Goal: Information Seeking & Learning: Learn about a topic

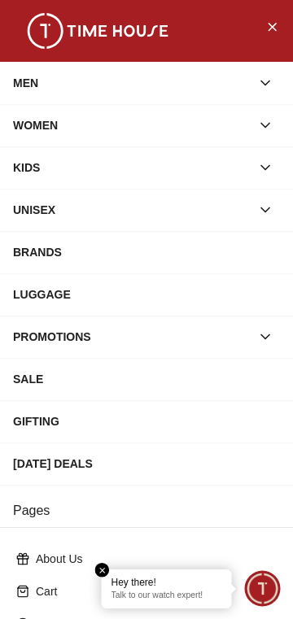
click at [272, 126] on icon "button" at bounding box center [265, 125] width 16 height 16
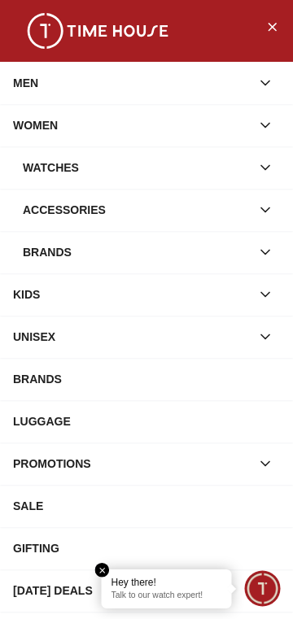
click at [269, 171] on icon "button" at bounding box center [265, 168] width 16 height 16
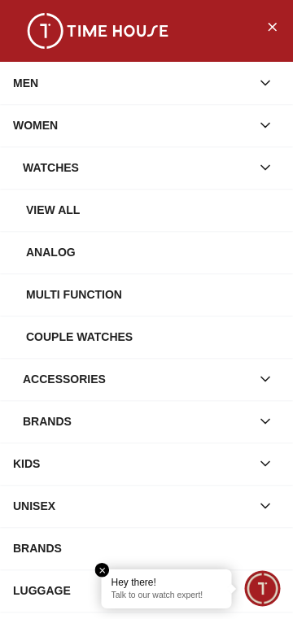
click at [48, 255] on div "Analog" at bounding box center [153, 252] width 254 height 29
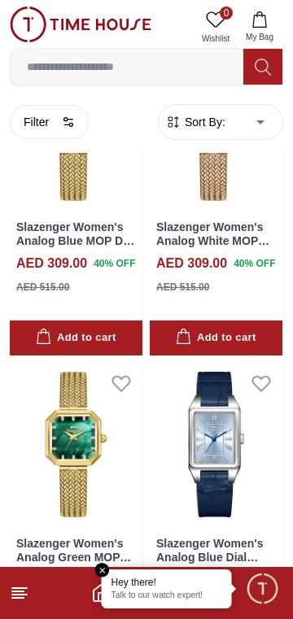
scroll to position [341, 0]
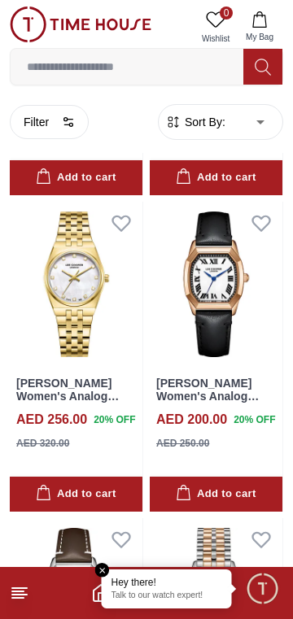
scroll to position [4742, 0]
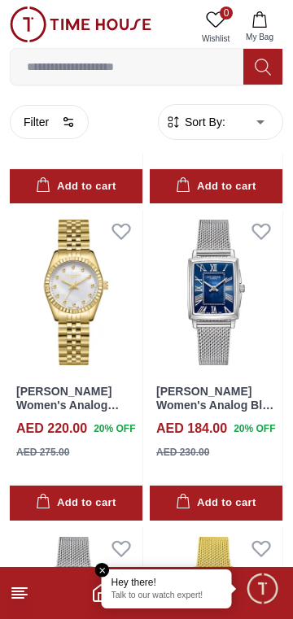
scroll to position [7268, 0]
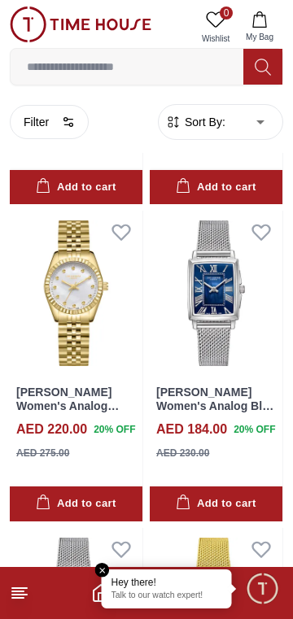
scroll to position [914, 0]
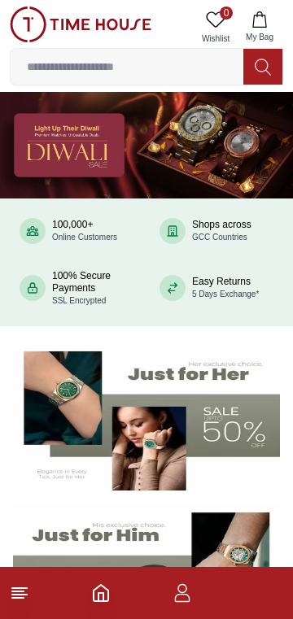
click at [25, 595] on line at bounding box center [19, 595] width 15 height 0
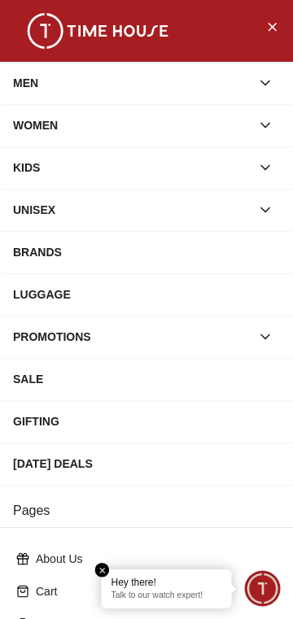
click at [266, 89] on icon "button" at bounding box center [265, 83] width 16 height 16
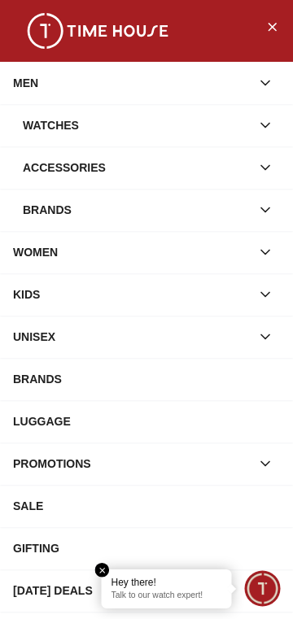
click at [49, 128] on div "Watches" at bounding box center [137, 125] width 228 height 29
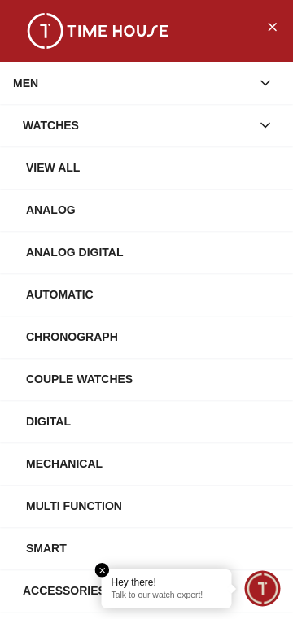
click at [41, 216] on div "Analog" at bounding box center [153, 209] width 254 height 29
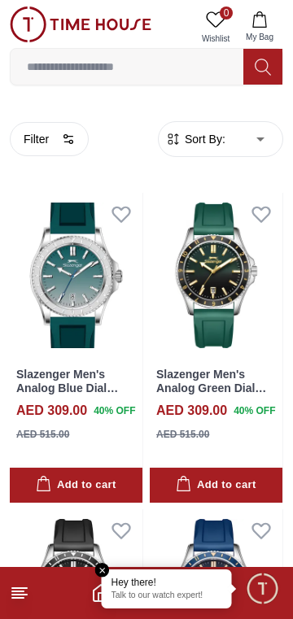
click at [190, 136] on span "Sort By:" at bounding box center [204, 139] width 44 height 16
click at [216, 133] on span "Sort By:" at bounding box center [204, 139] width 44 height 16
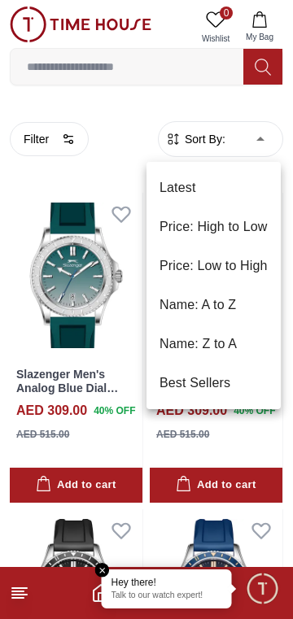
click at [191, 265] on li "Price: Low to High" at bounding box center [214, 266] width 134 height 39
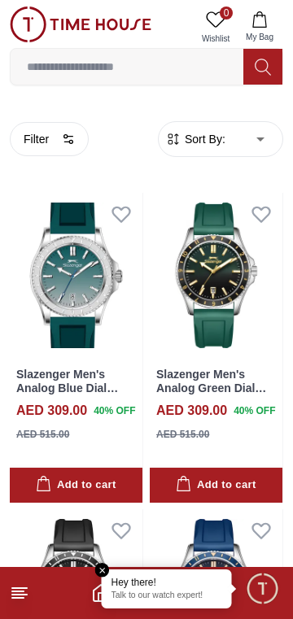
type input "*"
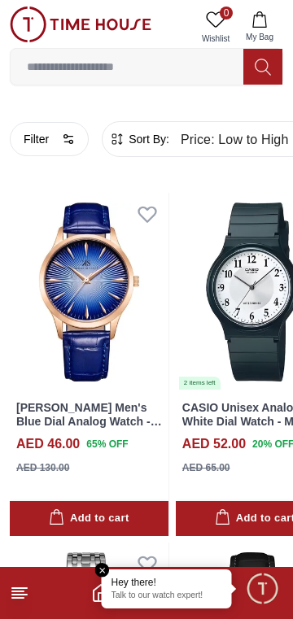
click at [48, 136] on button "Filter" at bounding box center [49, 139] width 79 height 34
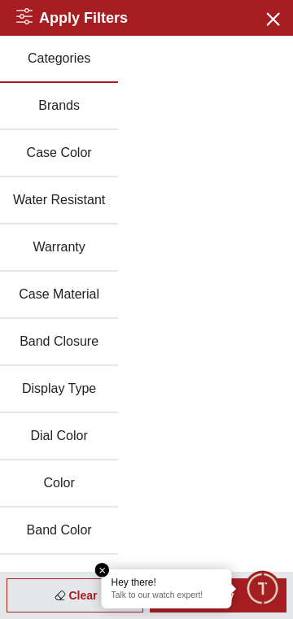
click at [49, 298] on button "Case Material" at bounding box center [59, 295] width 118 height 47
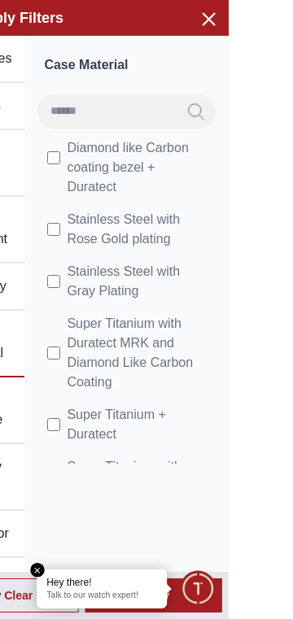
click at [282, 25] on icon "button" at bounding box center [272, 18] width 20 height 20
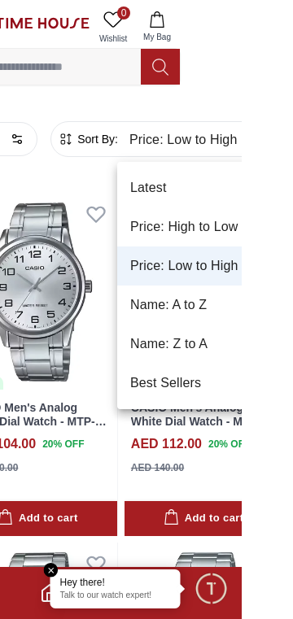
click at [212, 269] on li "Price: Low to High" at bounding box center [247, 266] width 159 height 39
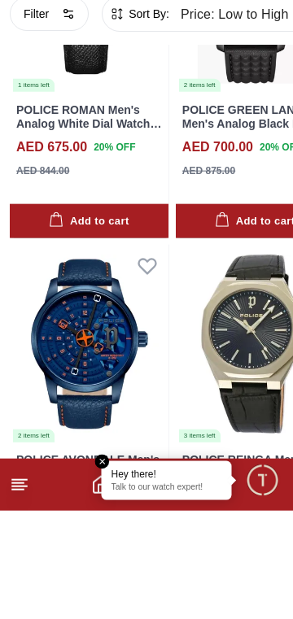
scroll to position [2997, 0]
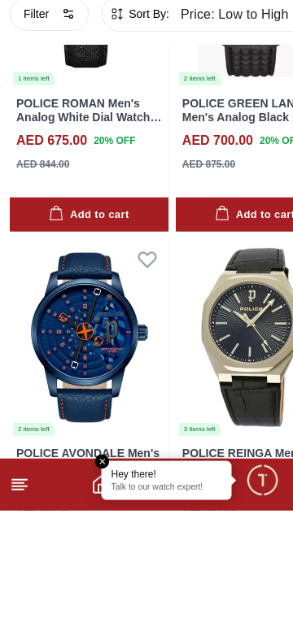
scroll to position [2991, 0]
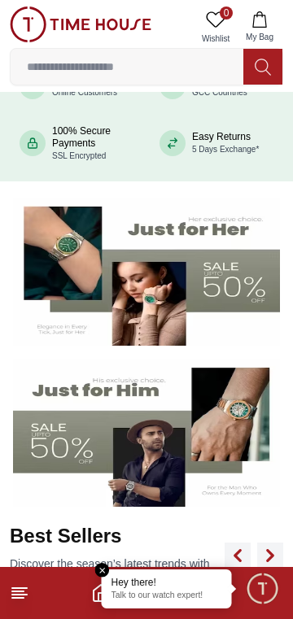
scroll to position [146, 0]
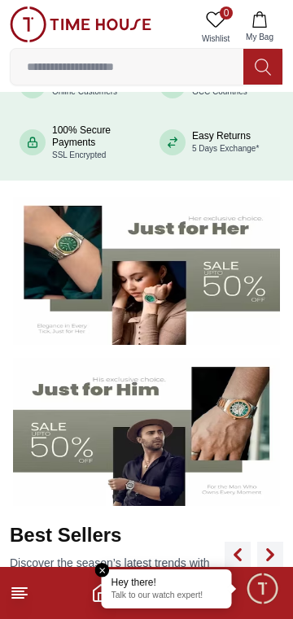
click at [27, 593] on icon at bounding box center [20, 594] width 20 height 20
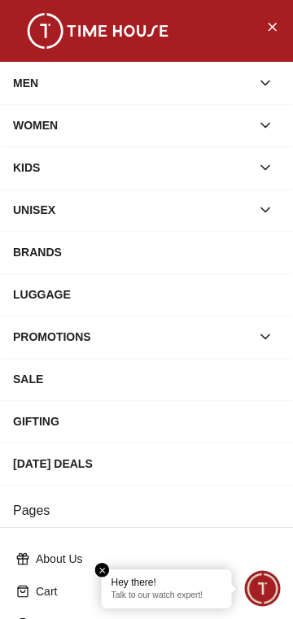
click at [71, 120] on div "WOMEN" at bounding box center [132, 125] width 238 height 29
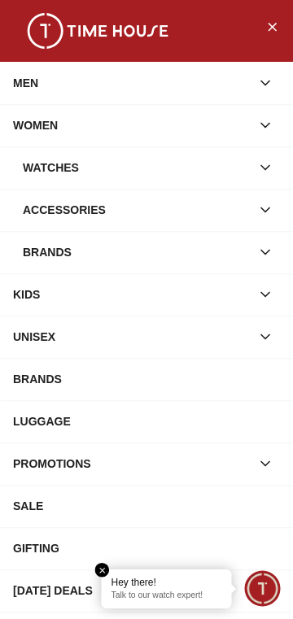
click at [47, 165] on div "Watches" at bounding box center [137, 167] width 228 height 29
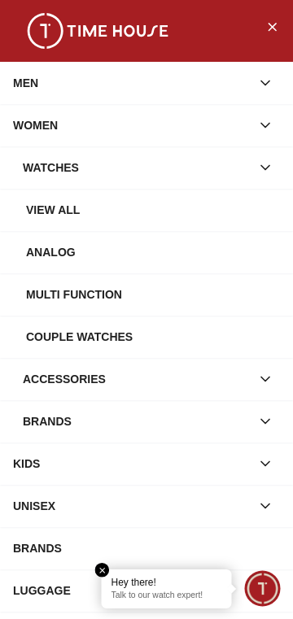
click at [48, 251] on div "Analog" at bounding box center [153, 252] width 254 height 29
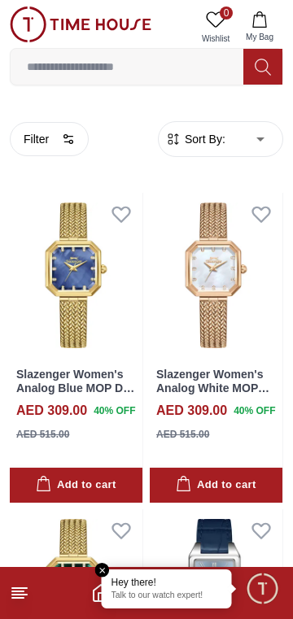
click at [186, 133] on span "Sort By:" at bounding box center [204, 139] width 44 height 16
click at [208, 132] on span "Sort By:" at bounding box center [204, 139] width 44 height 16
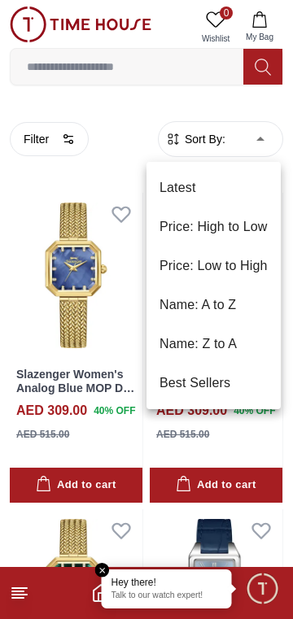
click at [188, 387] on li "Best Sellers" at bounding box center [214, 383] width 134 height 39
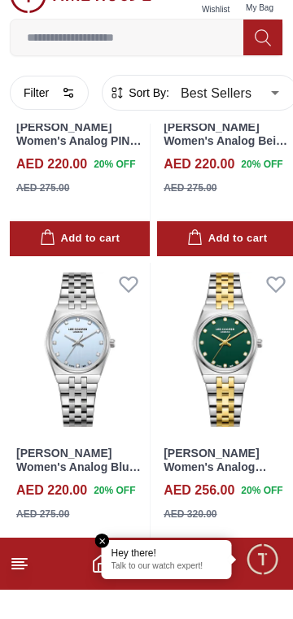
scroll to position [2513, 0]
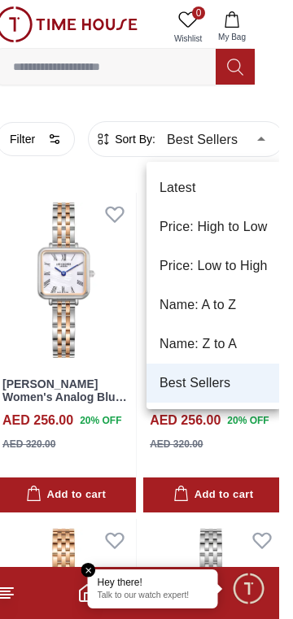
click at [207, 262] on li "Price: Low to High" at bounding box center [227, 266] width 134 height 39
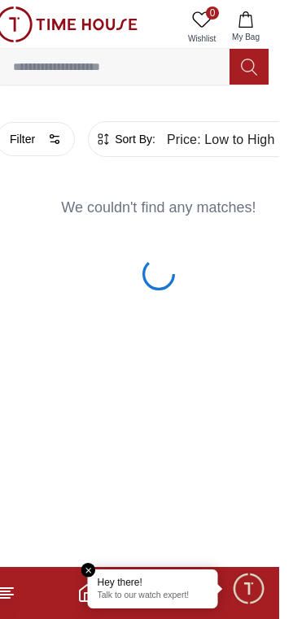
type input "*"
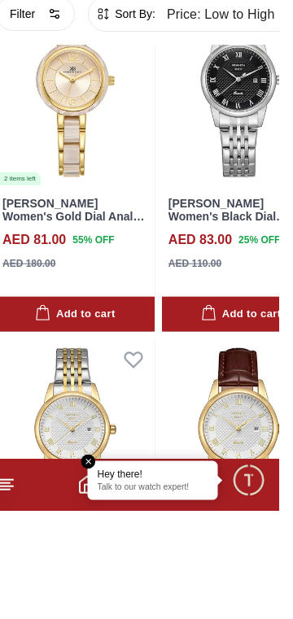
scroll to position [6505, 0]
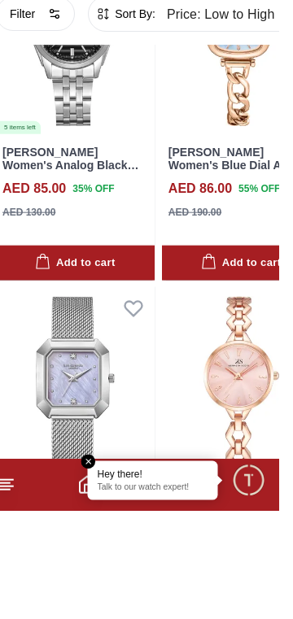
scroll to position [8917, 0]
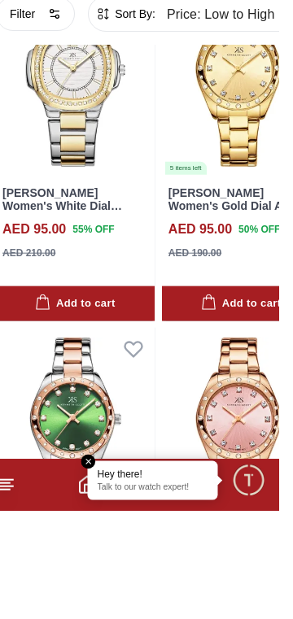
scroll to position [13442, 0]
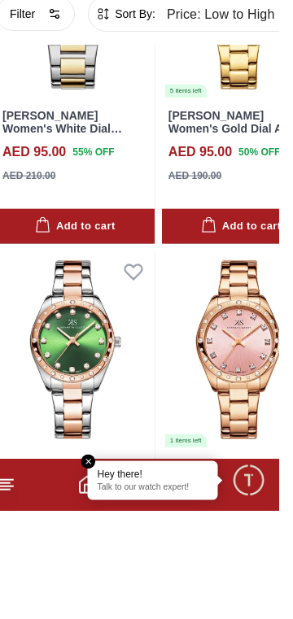
scroll to position [13502, 0]
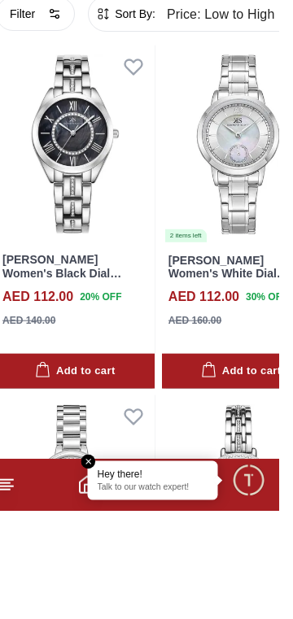
scroll to position [19660, 0]
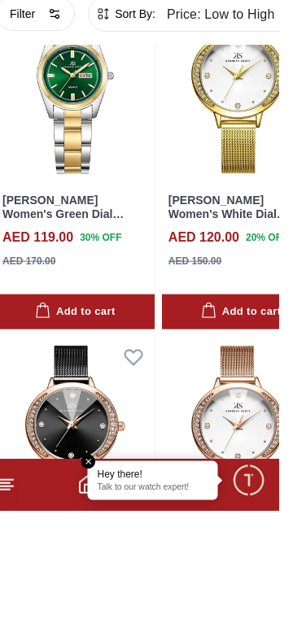
scroll to position [23922, 0]
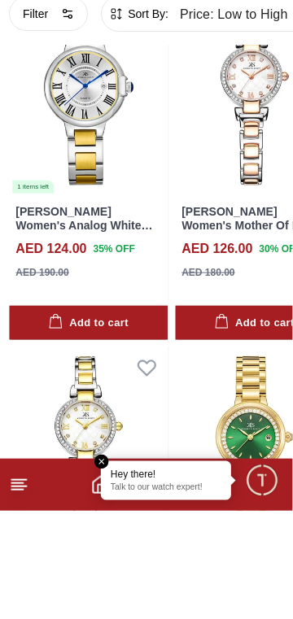
scroll to position [27457, 0]
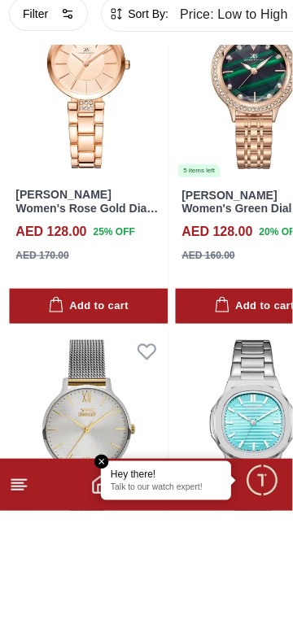
scroll to position [30994, 0]
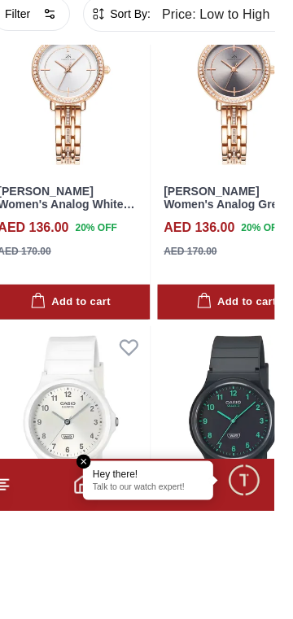
scroll to position [37991, 0]
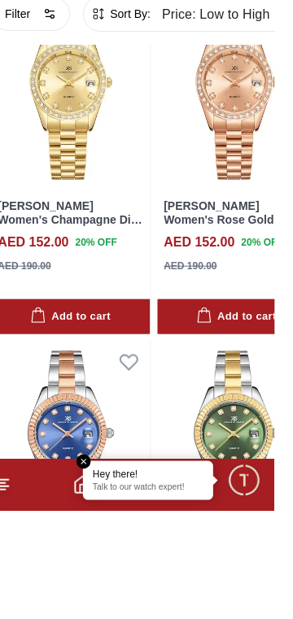
scroll to position [44988, 0]
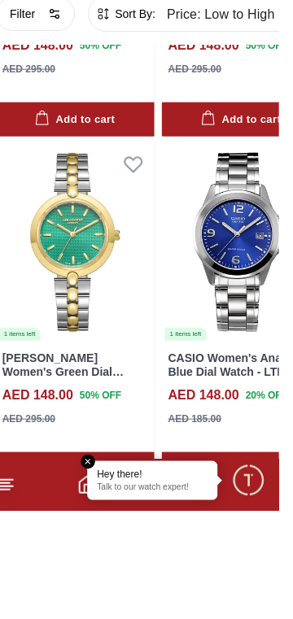
scroll to position [43374, 0]
